Goal: Information Seeking & Learning: Check status

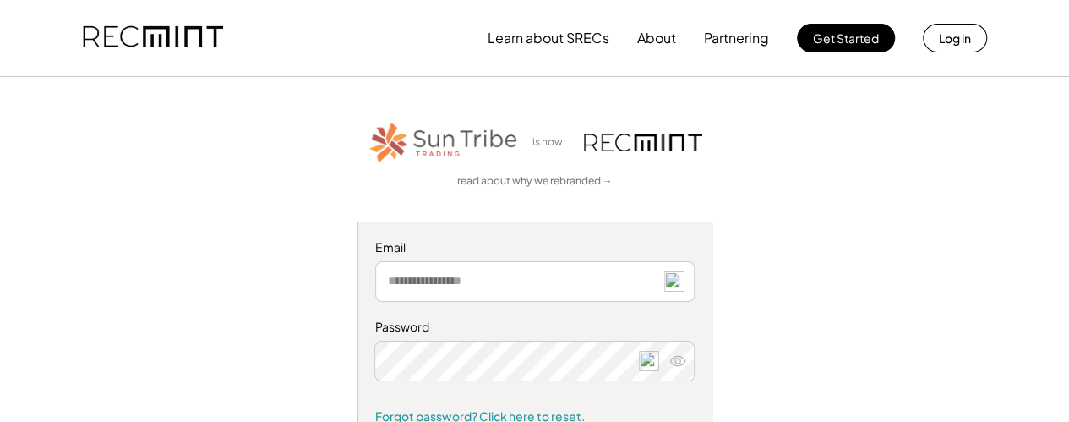
click at [448, 287] on input "email" at bounding box center [534, 281] width 319 height 41
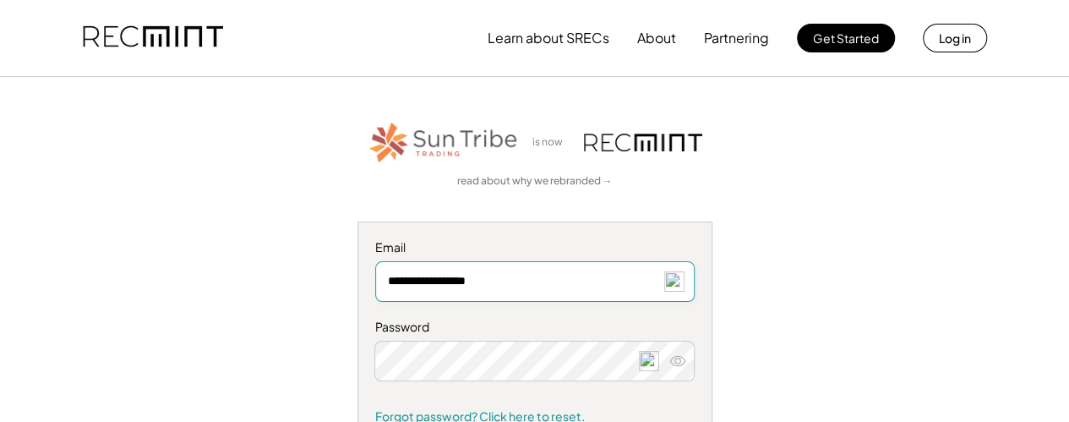
type input "**********"
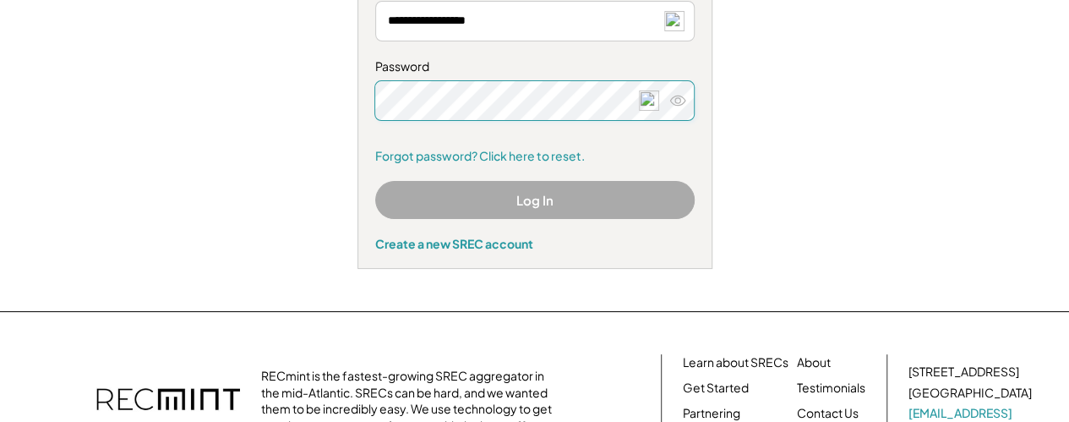
scroll to position [169, 0]
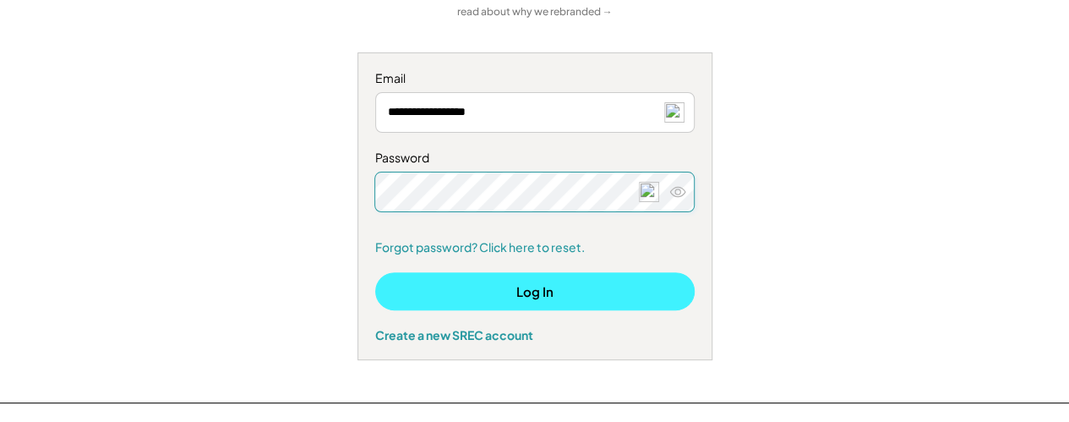
click at [527, 283] on button "Log In" at bounding box center [534, 291] width 319 height 38
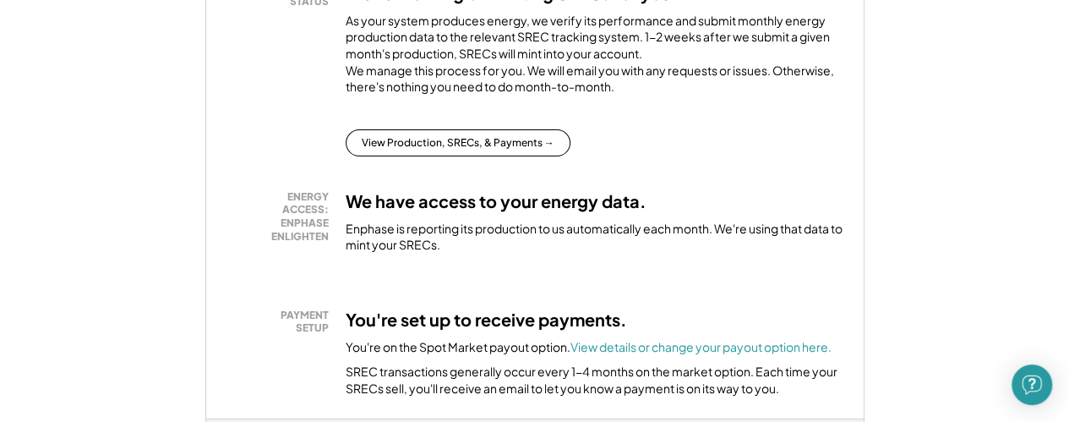
scroll to position [423, 0]
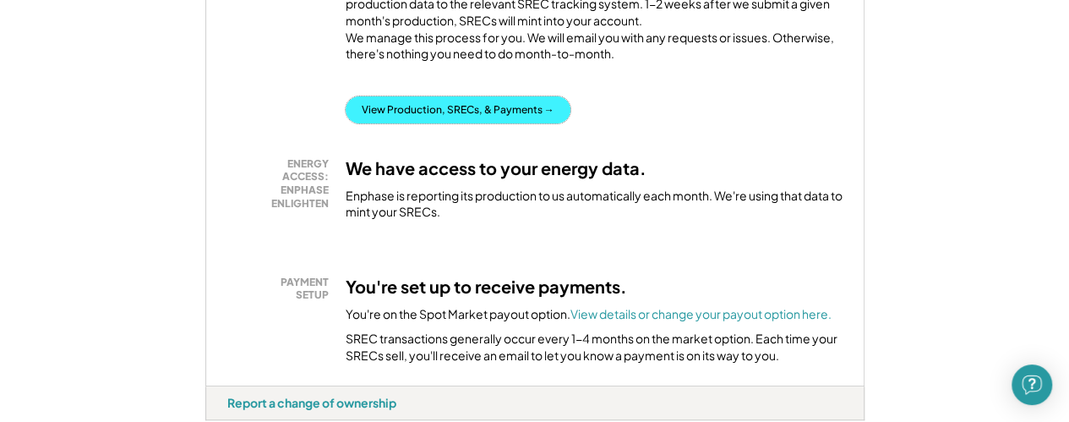
click at [439, 123] on button "View Production, SRECs, & Payments →" at bounding box center [458, 109] width 225 height 27
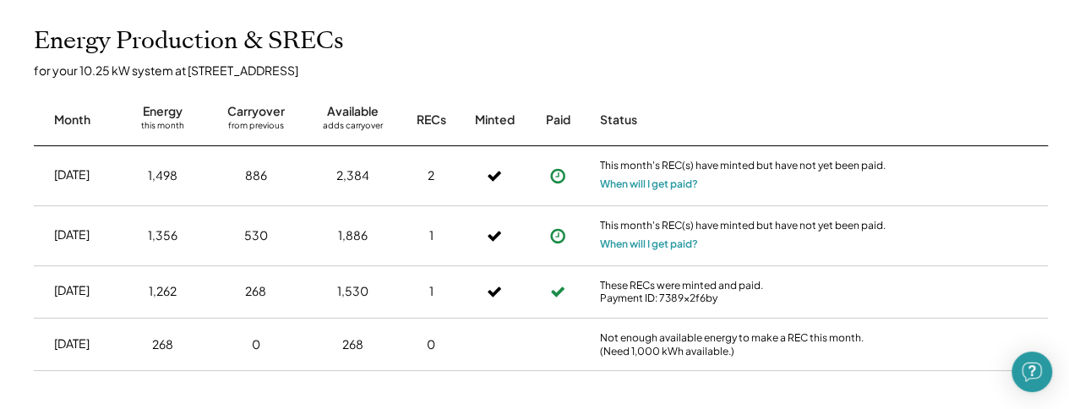
scroll to position [423, 0]
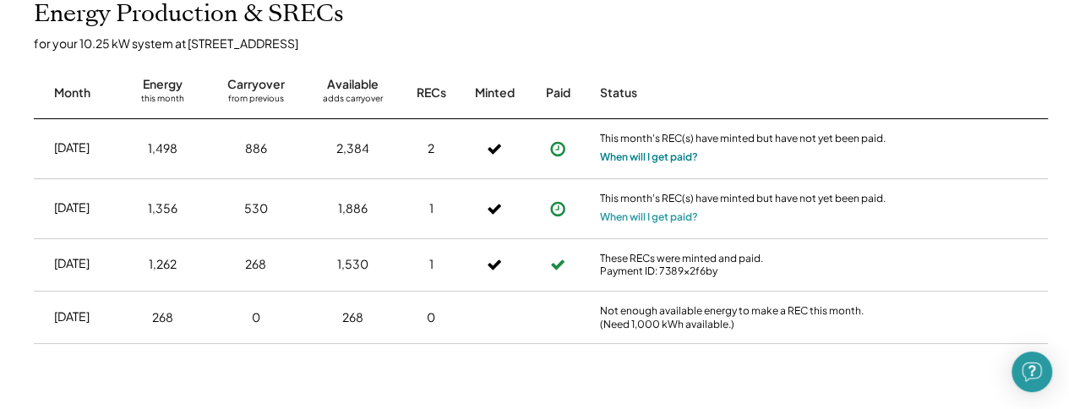
click at [678, 160] on button "When will I get paid?" at bounding box center [649, 157] width 98 height 17
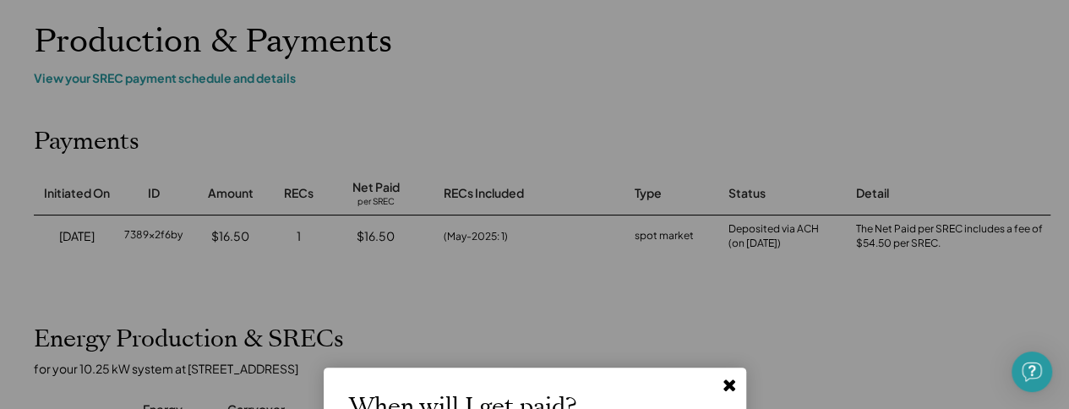
scroll to position [254, 0]
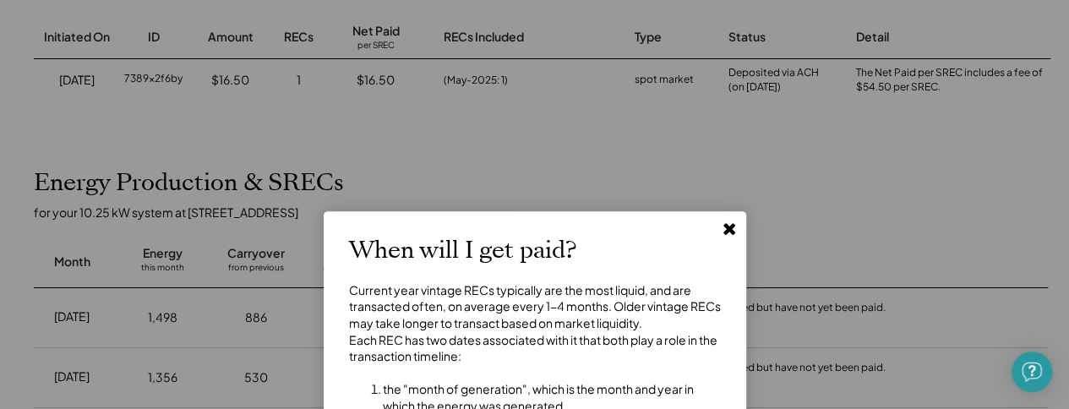
click at [724, 229] on icon at bounding box center [729, 228] width 17 height 17
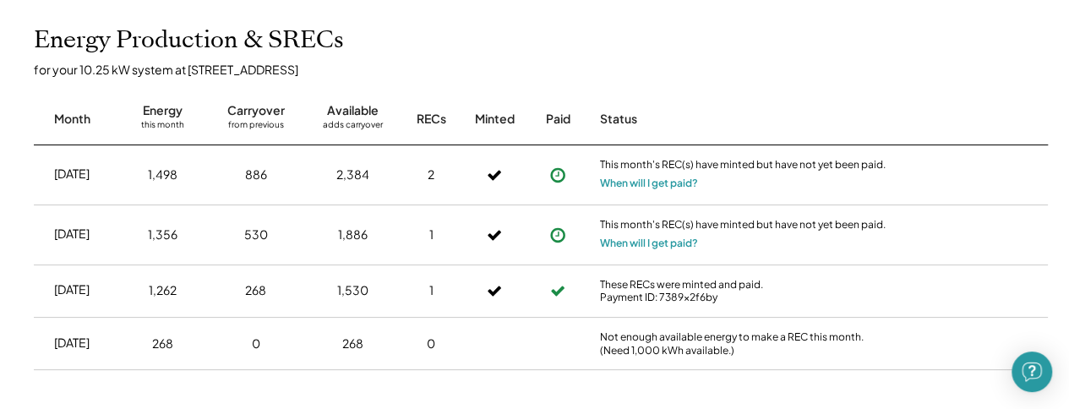
scroll to position [423, 0]
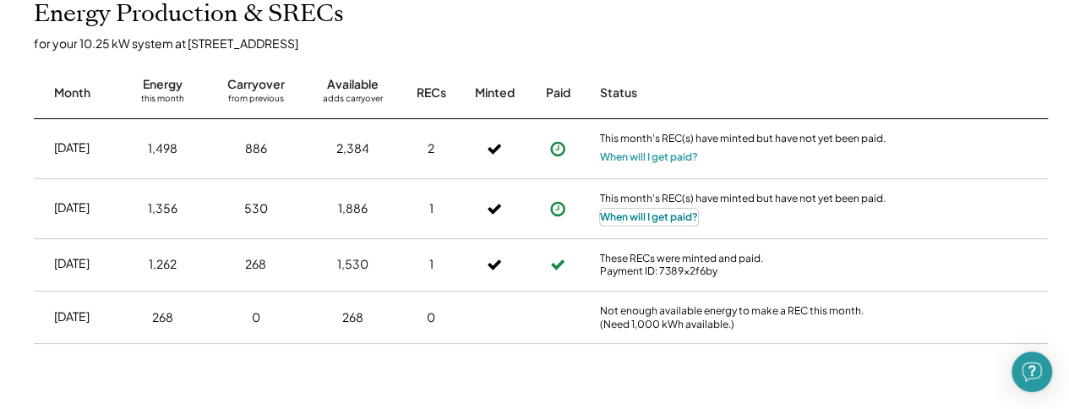
click at [673, 222] on button "When will I get paid?" at bounding box center [649, 217] width 98 height 17
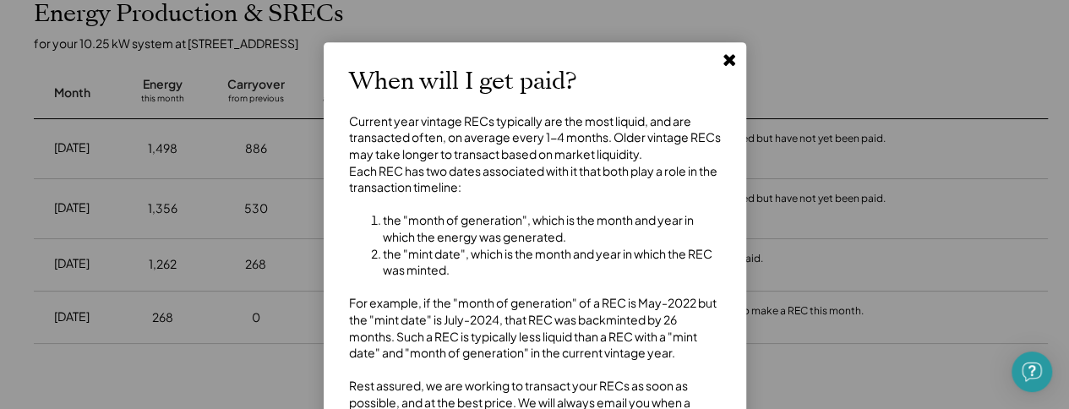
click at [727, 62] on use at bounding box center [729, 60] width 12 height 12
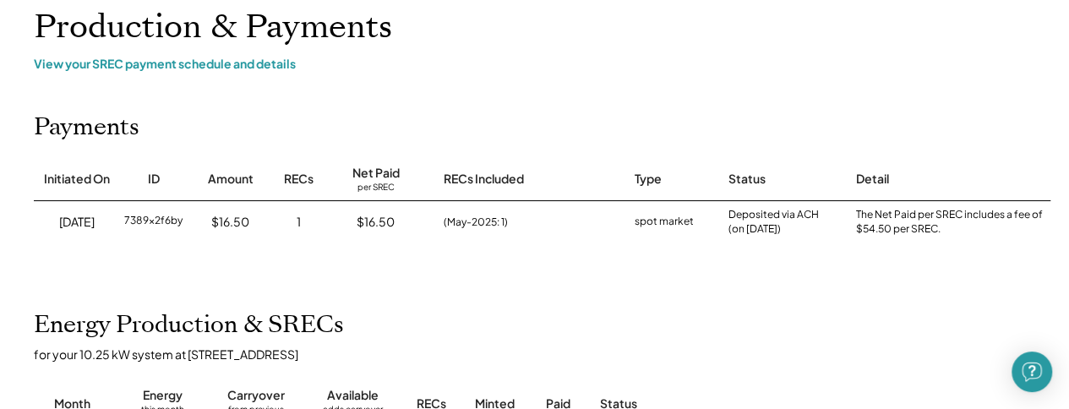
scroll to position [85, 0]
